Goal: Information Seeking & Learning: Find specific fact

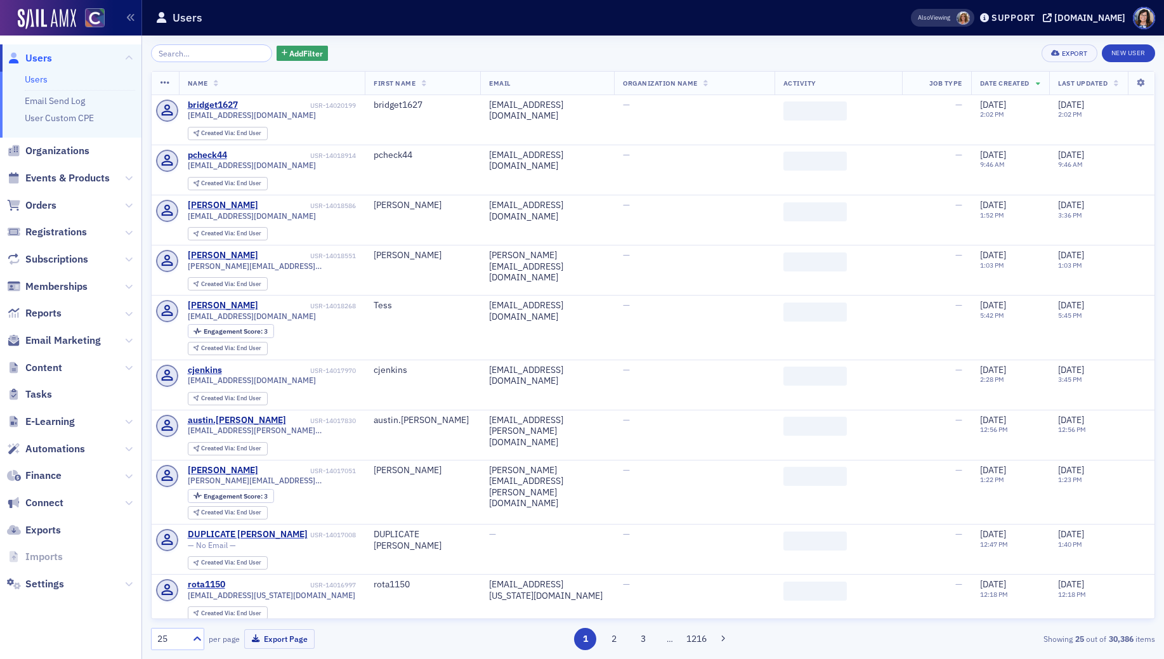
click at [190, 51] on input "search" at bounding box center [211, 53] width 121 height 18
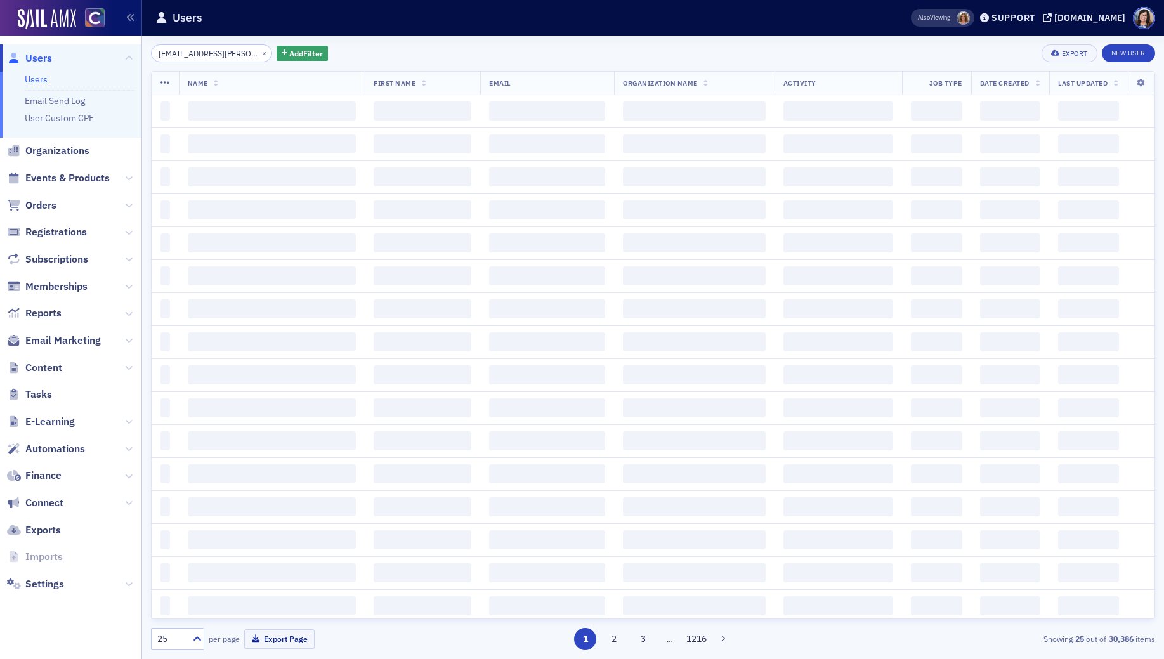
scroll to position [0, 4]
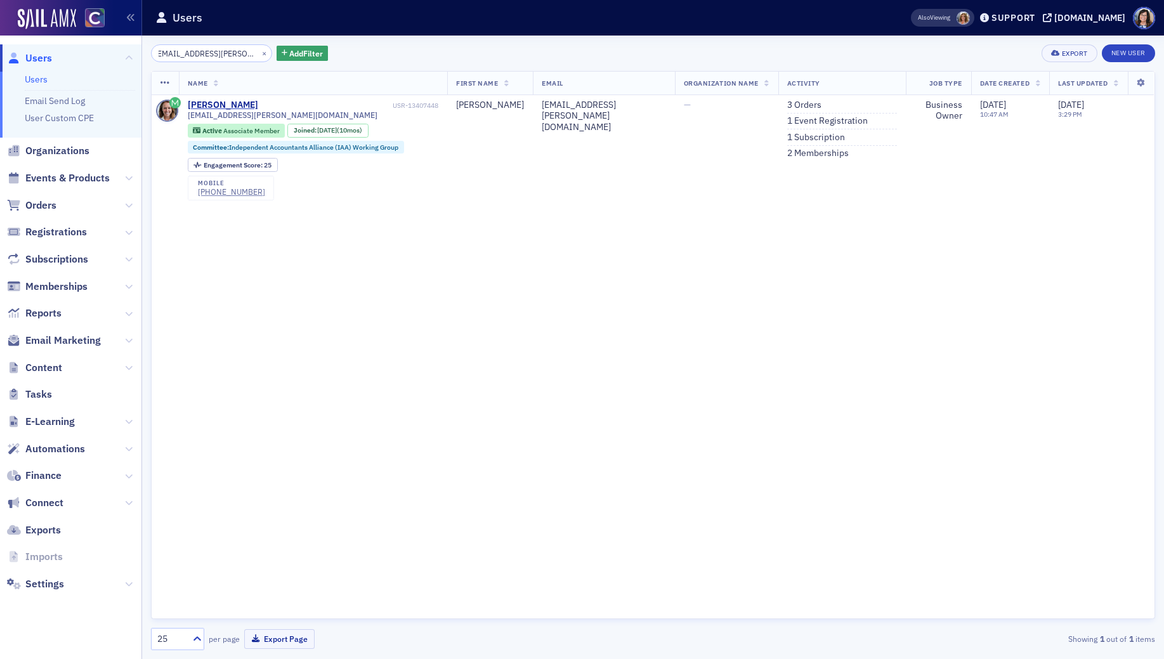
type input "[EMAIL_ADDRESS][PERSON_NAME][DOMAIN_NAME]"
drag, startPoint x: 249, startPoint y: 53, endPoint x: 236, endPoint y: 55, distance: 13.6
click at [259, 53] on button "×" at bounding box center [264, 52] width 11 height 11
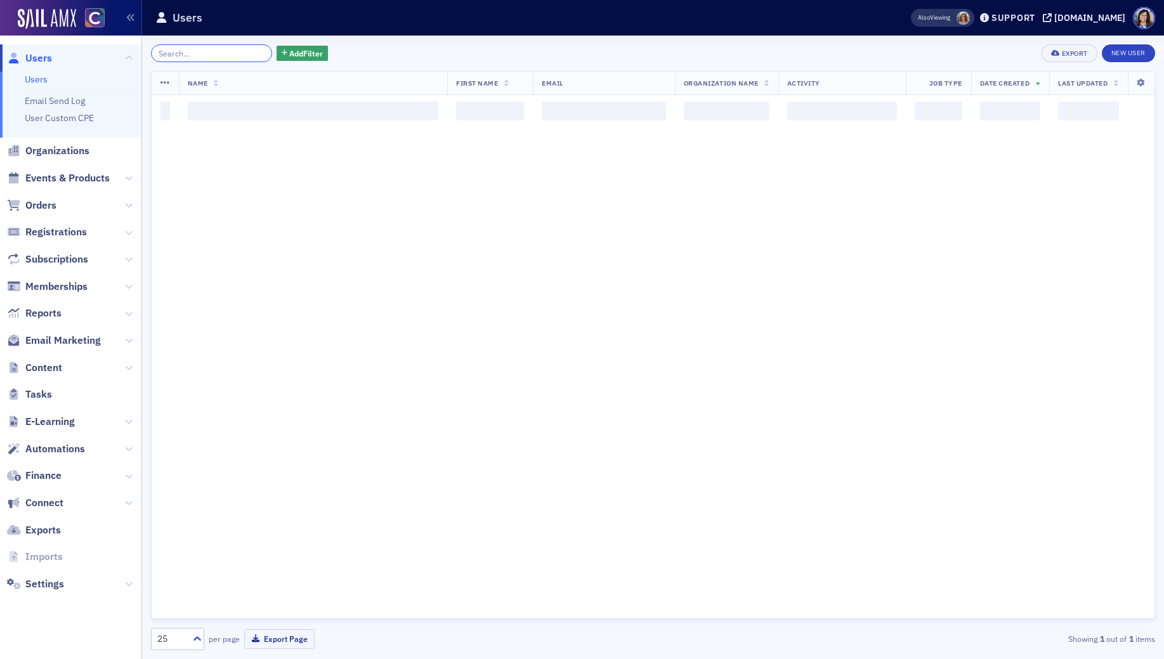
click at [216, 55] on input "search" at bounding box center [211, 53] width 121 height 18
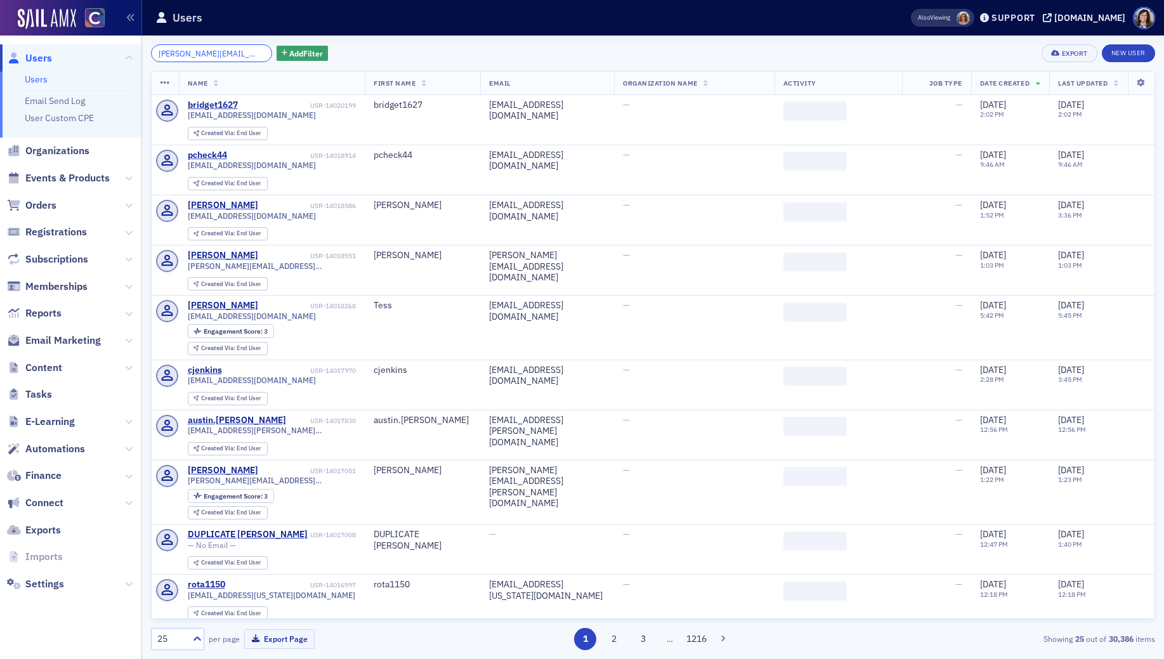
type input "[PERSON_NAME][EMAIL_ADDRESS][DOMAIN_NAME]"
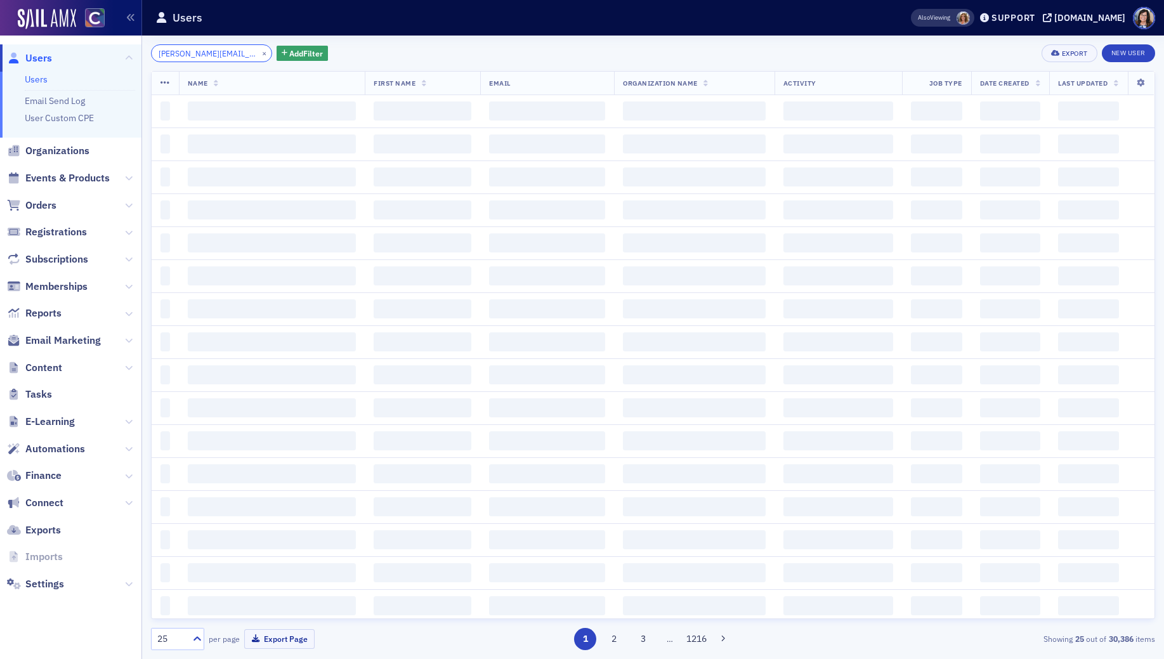
scroll to position [0, 27]
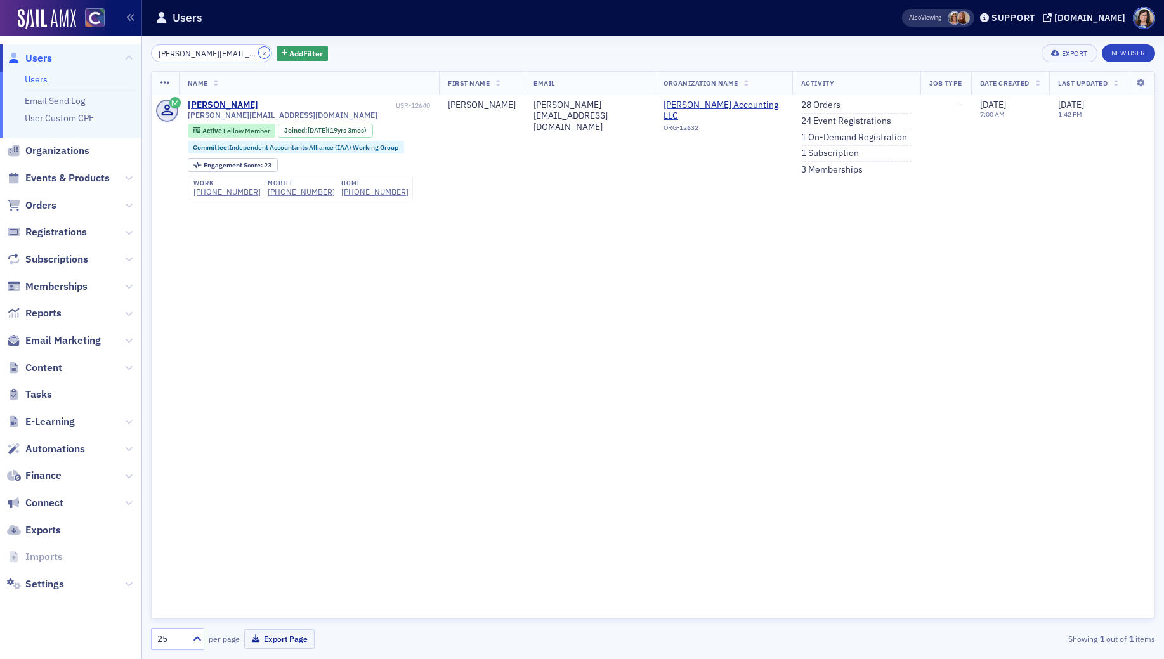
drag, startPoint x: 246, startPoint y: 51, endPoint x: 234, endPoint y: 55, distance: 12.5
click at [259, 52] on button "×" at bounding box center [264, 52] width 11 height 11
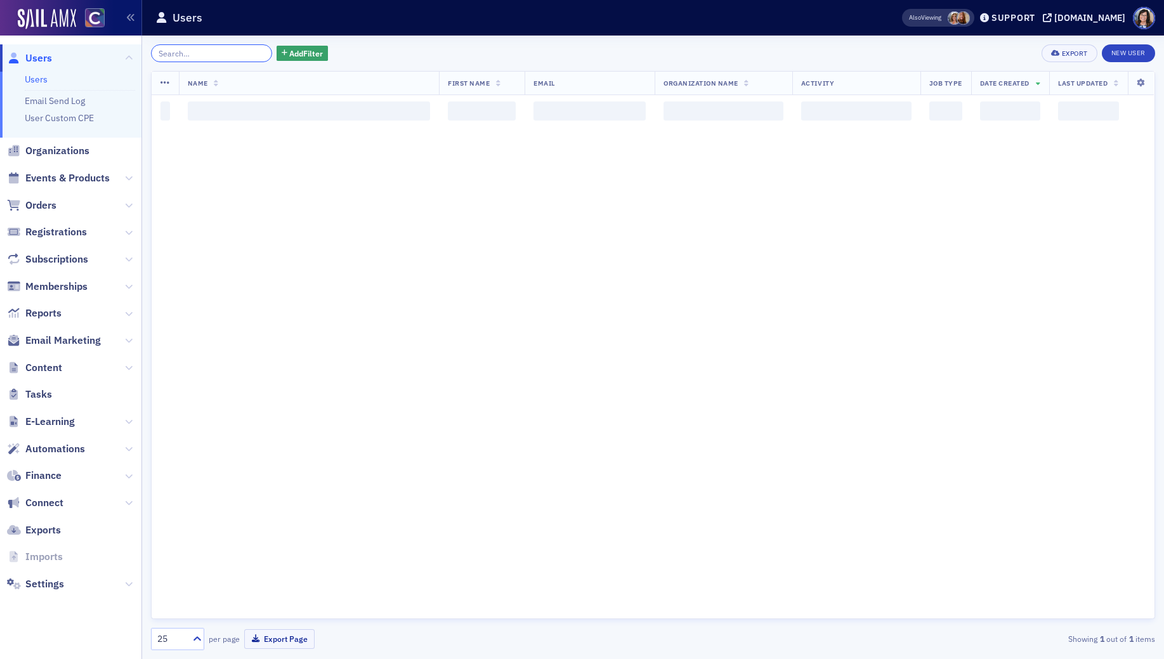
click at [234, 55] on input "search" at bounding box center [211, 53] width 121 height 18
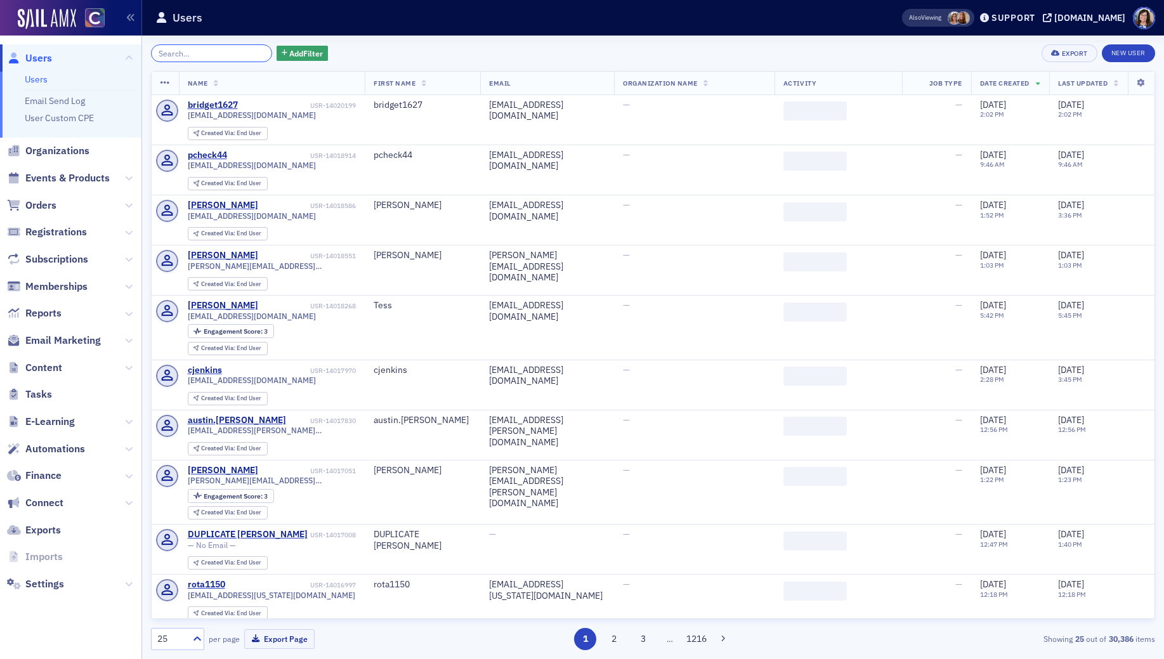
paste input "[PERSON_NAME][EMAIL_ADDRESS][DOMAIN_NAME]"
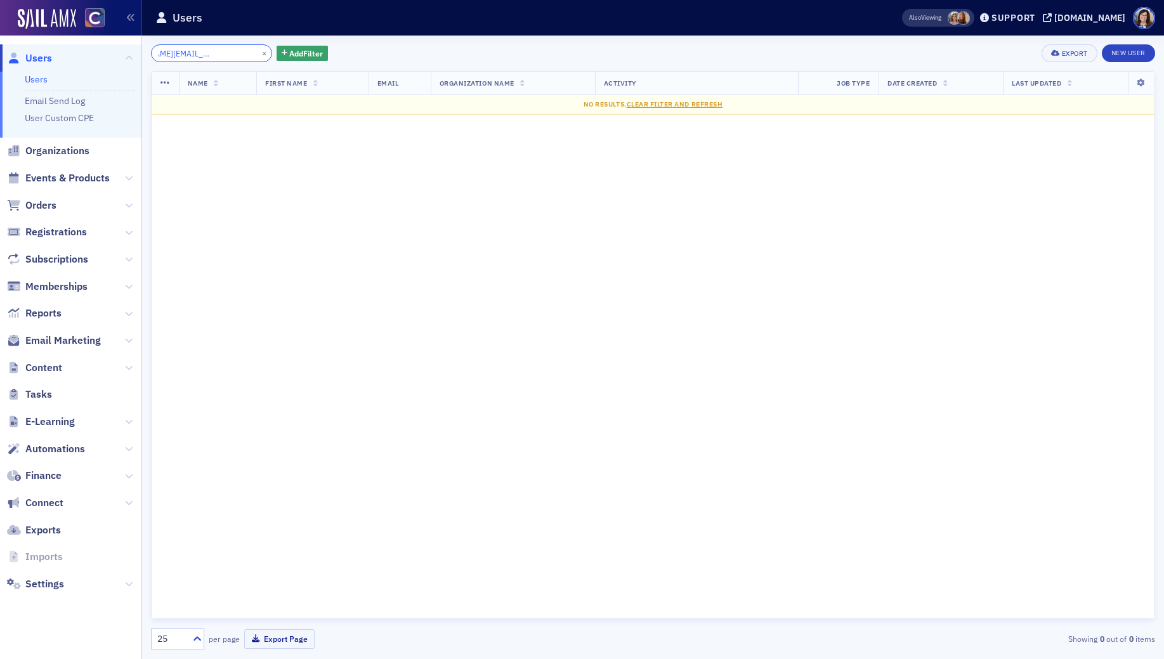
type input "[PERSON_NAME][EMAIL_ADDRESS][DOMAIN_NAME]"
drag, startPoint x: 250, startPoint y: 55, endPoint x: 211, endPoint y: 53, distance: 38.8
click at [259, 55] on button "×" at bounding box center [264, 52] width 11 height 11
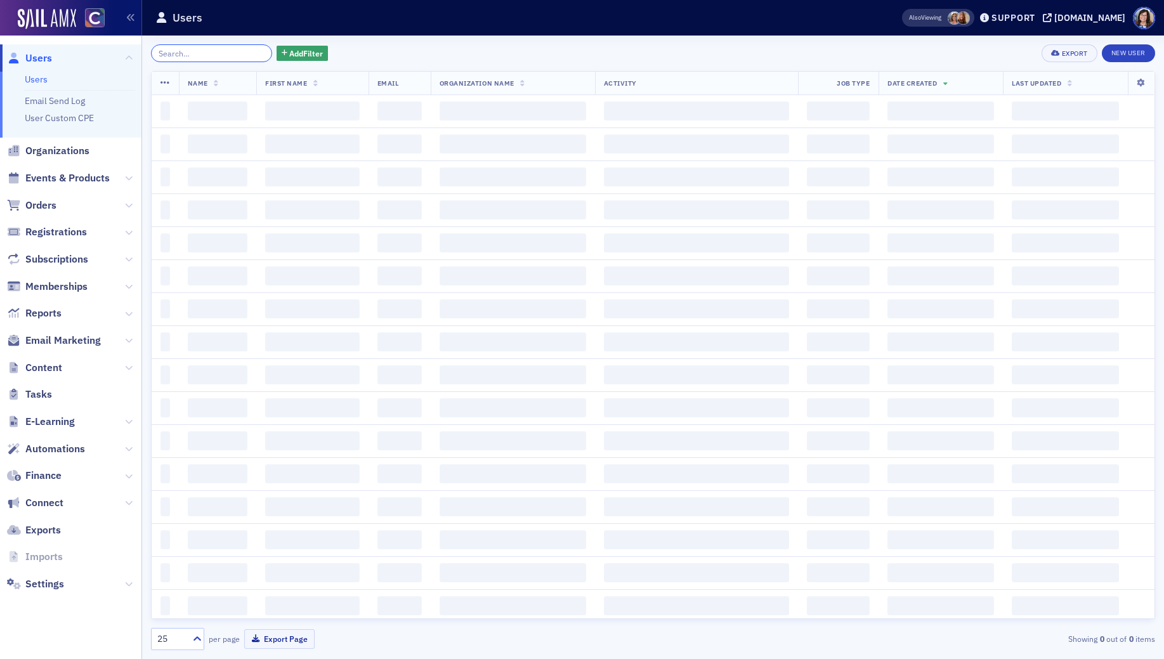
click at [211, 53] on input "search" at bounding box center [211, 53] width 121 height 18
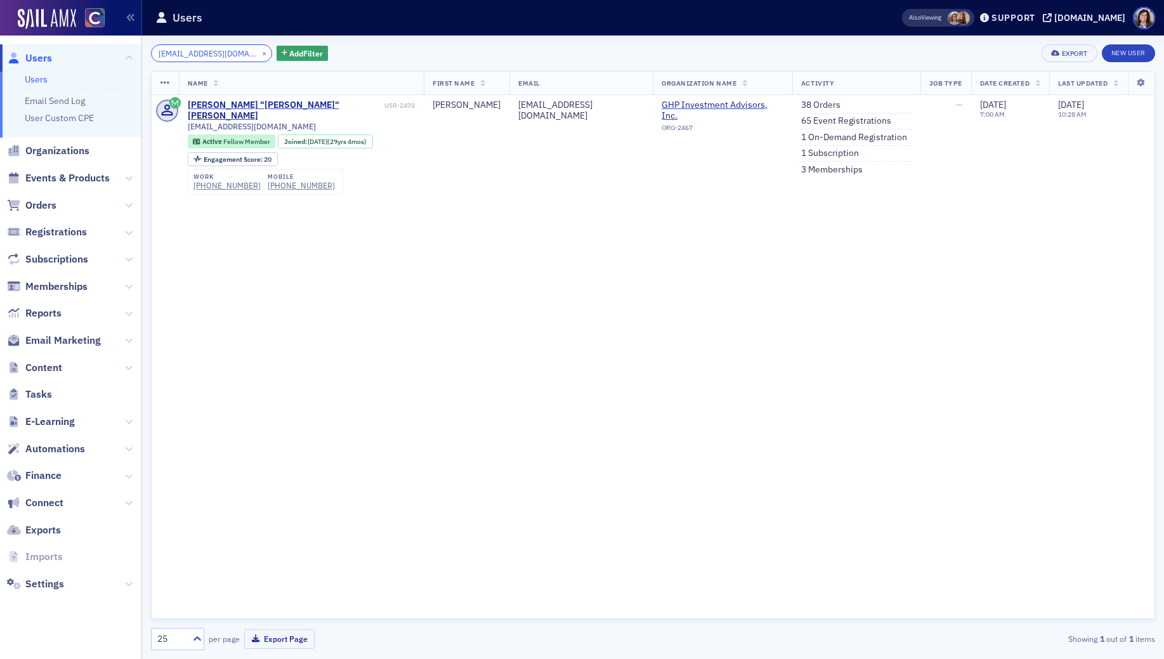
type input "[EMAIL_ADDRESS][DOMAIN_NAME]"
drag, startPoint x: 419, startPoint y: 105, endPoint x: 381, endPoint y: 108, distance: 38.2
click at [381, 108] on td "[PERSON_NAME] "[PERSON_NAME]" [PERSON_NAME]-2478 [EMAIL_ADDRESS][DOMAIN_NAME] A…" at bounding box center [302, 147] width 246 height 104
copy div "USR-2478"
click at [801, 122] on link "65 Event Registrations" at bounding box center [846, 120] width 90 height 11
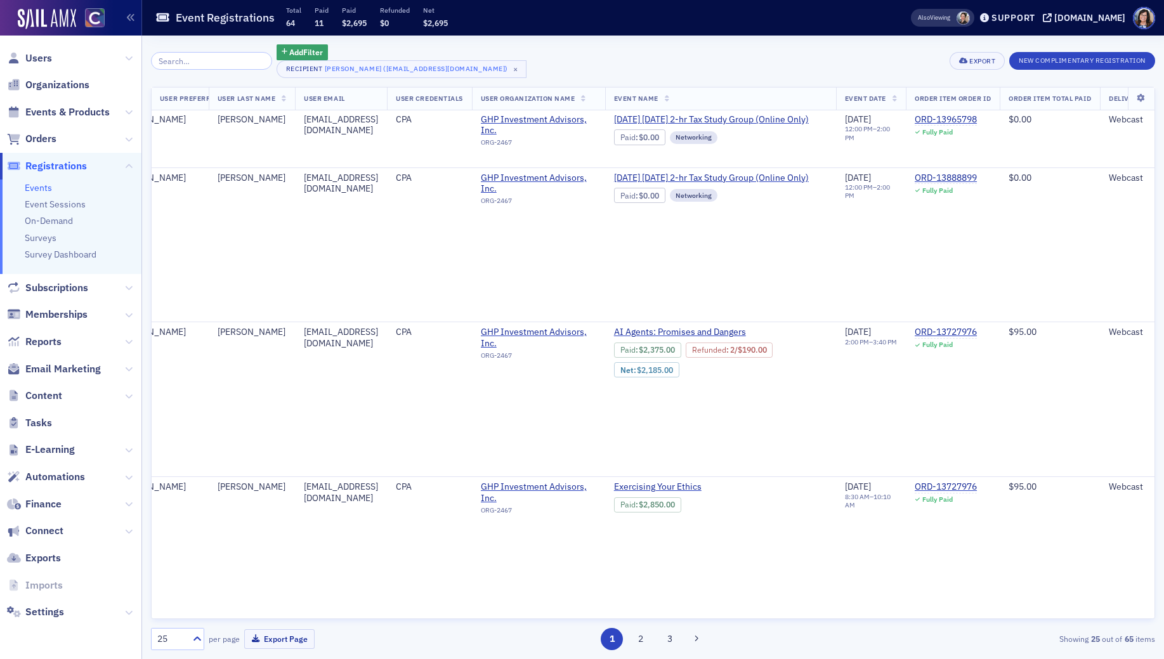
scroll to position [0, 372]
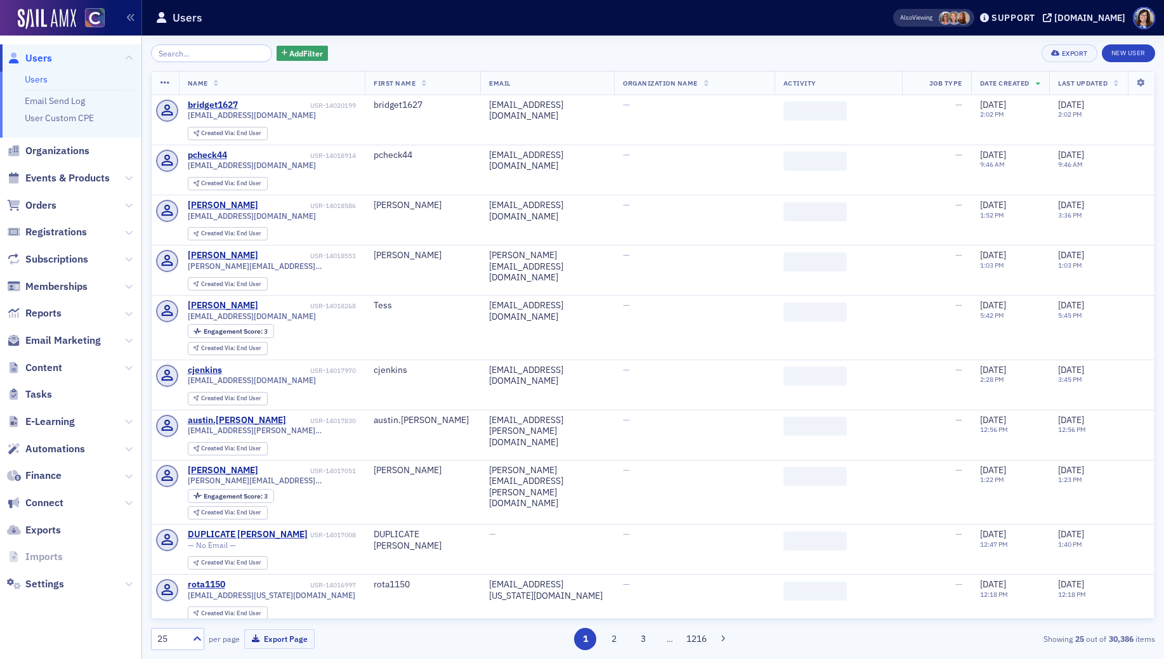
click at [170, 55] on input "search" at bounding box center [211, 53] width 121 height 18
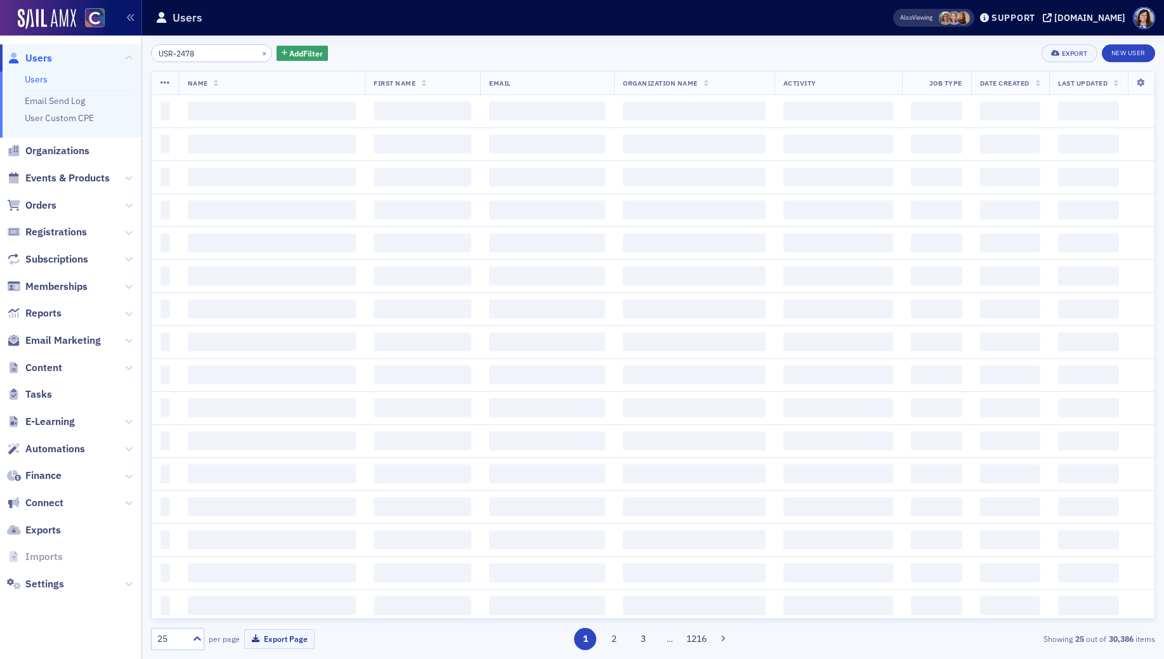
type input "USR-2478"
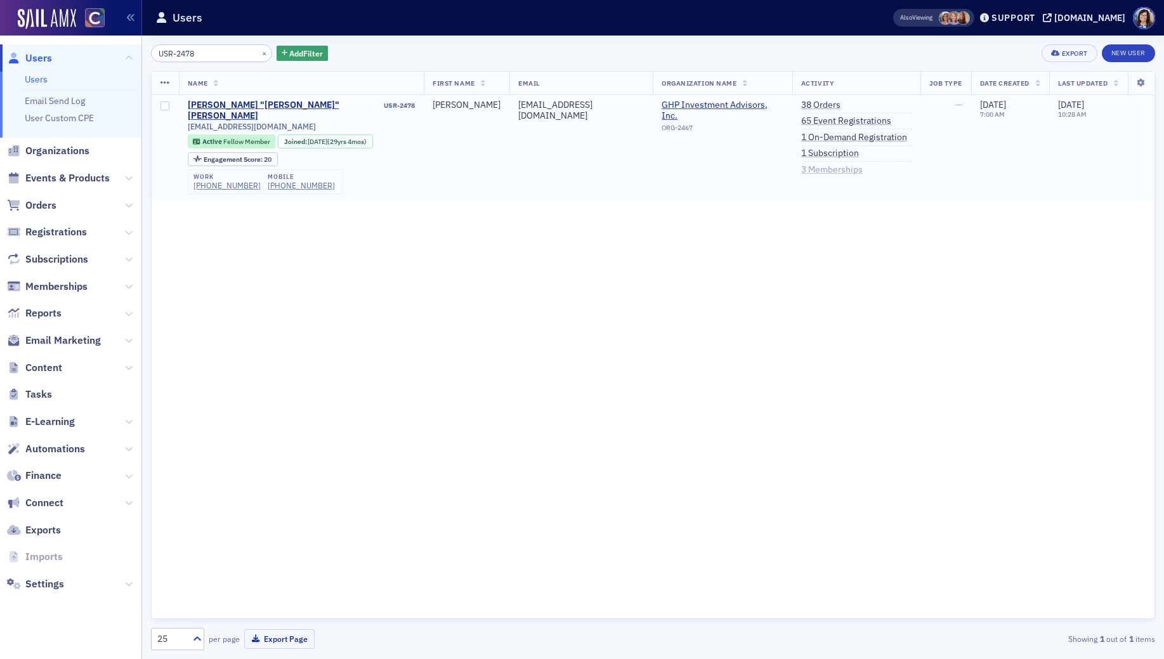
click at [801, 171] on link "3 Memberships" at bounding box center [832, 169] width 62 height 11
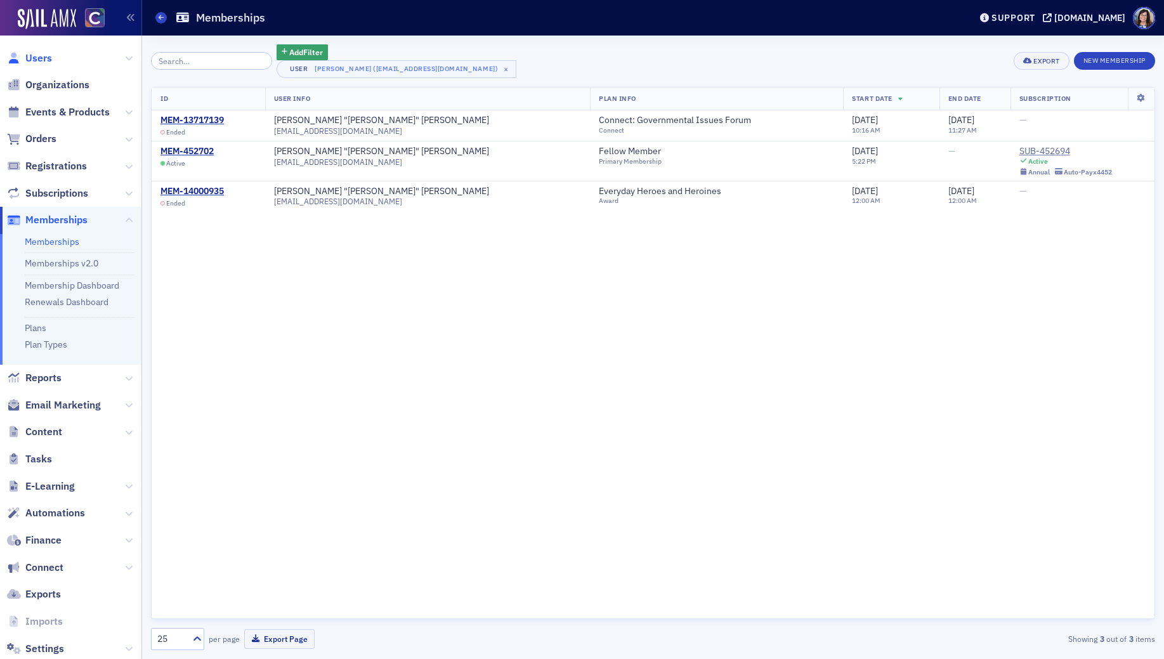
click at [39, 60] on span "Users" at bounding box center [38, 58] width 27 height 14
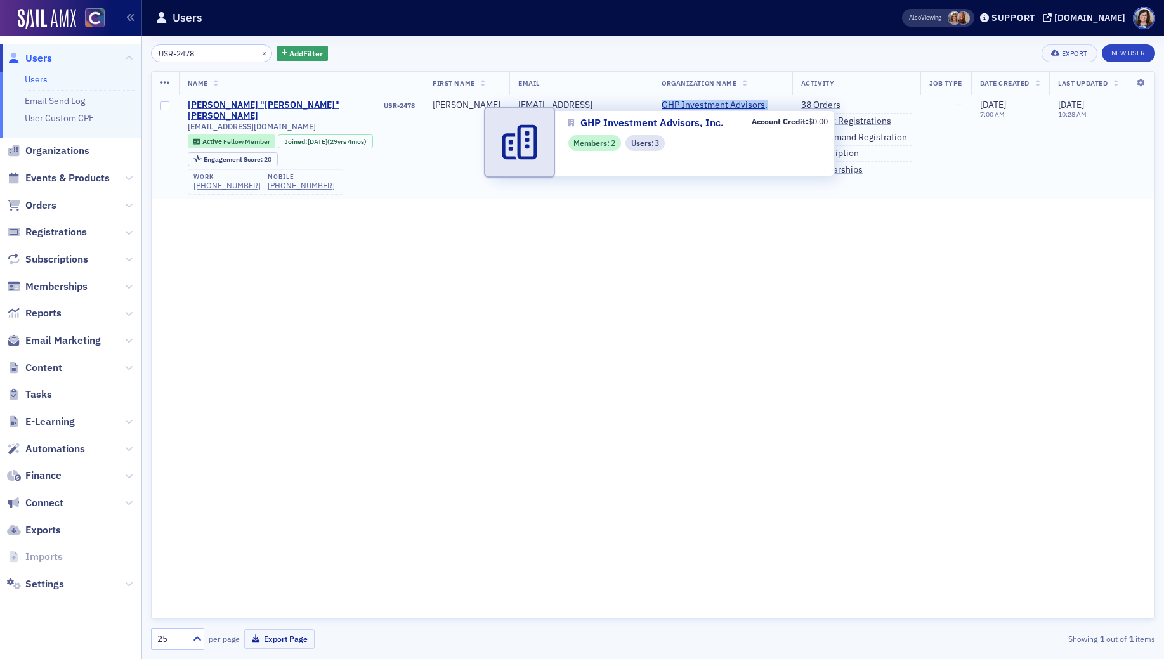
drag, startPoint x: 598, startPoint y: 104, endPoint x: 725, endPoint y: 102, distance: 127.6
click at [725, 102] on td "GHP Investment Advisors, Inc. ORG-2467" at bounding box center [723, 147] width 140 height 104
copy span "GHP Investment Advisors, Inc."
